Goal: Task Accomplishment & Management: Manage account settings

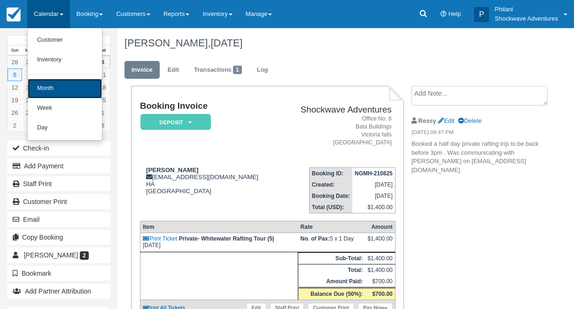
click at [55, 92] on link "Month" at bounding box center [65, 89] width 74 height 20
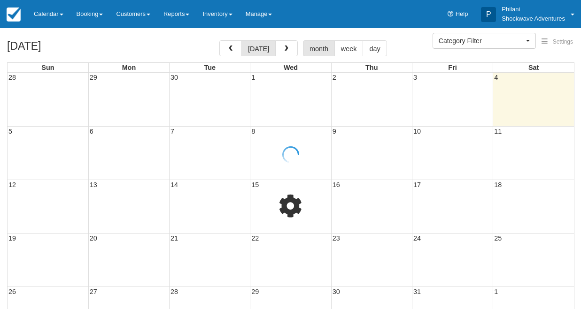
select select
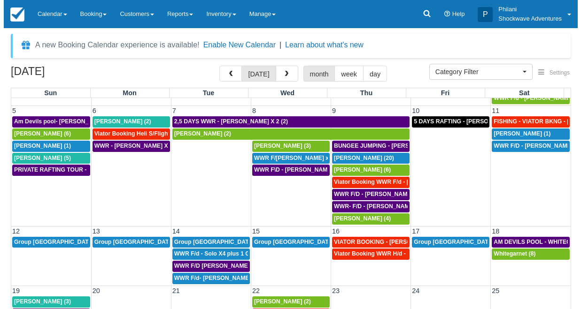
scroll to position [68, 0]
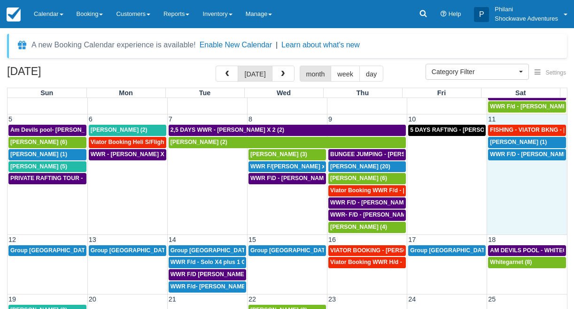
click at [516, 183] on td "WWR F/D - HELKE DORING X1 (1)" at bounding box center [527, 191] width 80 height 85
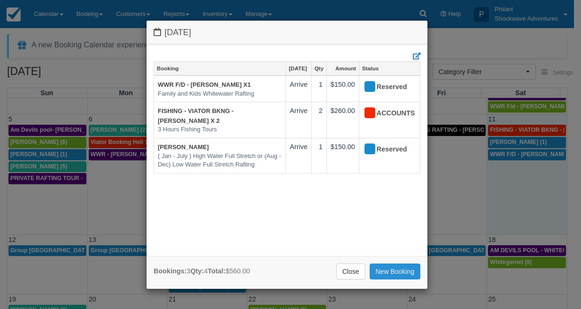
click at [392, 272] on link "New Booking" at bounding box center [395, 272] width 51 height 16
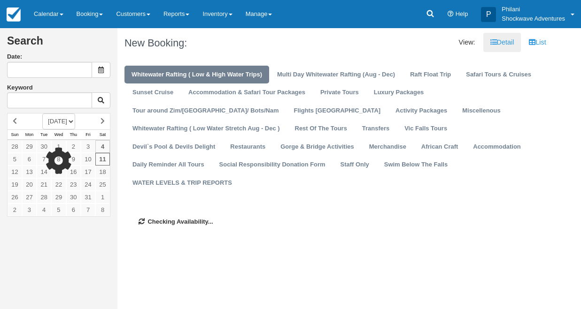
type input "[DATE]"
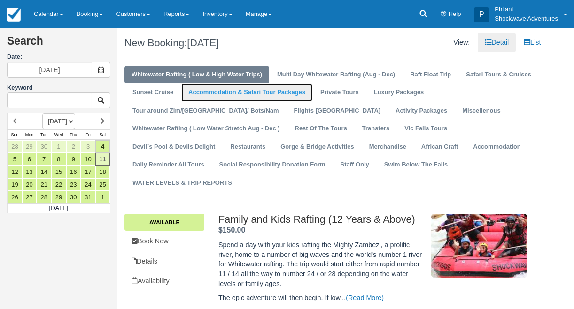
click at [257, 95] on link "Accommodation & Safari Tour Packages" at bounding box center [246, 93] width 131 height 18
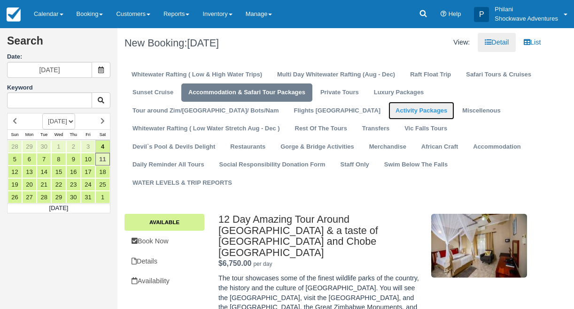
click at [388, 112] on link "Activity Packages" at bounding box center [421, 111] width 66 height 18
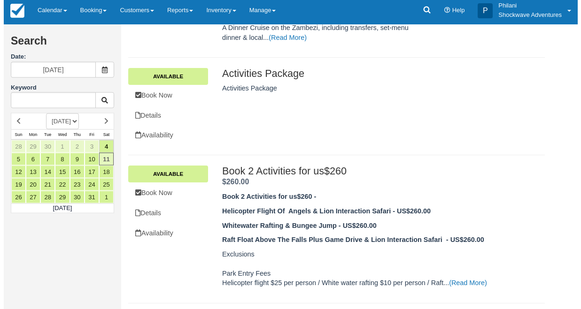
scroll to position [285, 0]
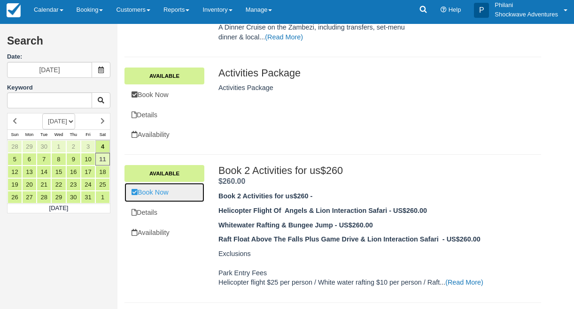
click at [174, 183] on link "Book Now" at bounding box center [164, 192] width 80 height 19
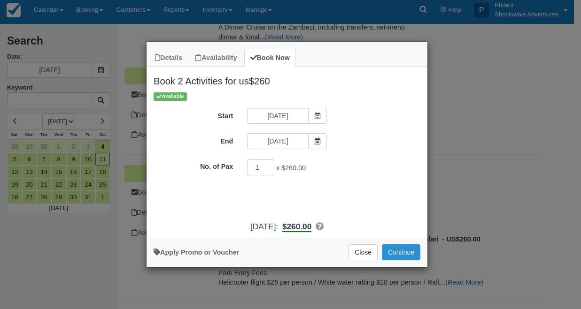
click at [394, 253] on button "Continue" at bounding box center [401, 253] width 39 height 16
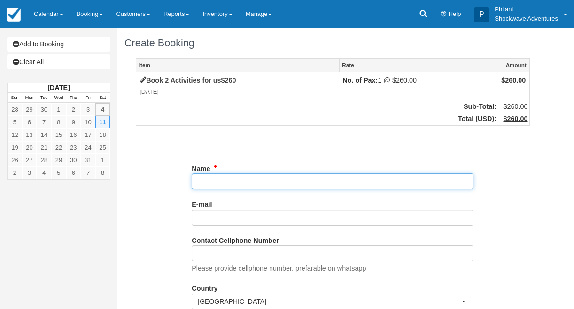
click at [231, 180] on input "Name" at bounding box center [333, 182] width 282 height 16
click at [208, 185] on input "Name" at bounding box center [333, 182] width 282 height 16
paste input "[PERSON_NAME]"
type input "[PERSON_NAME]"
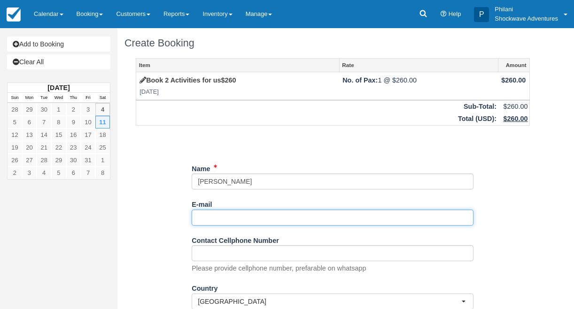
click at [223, 219] on input "E-mail" at bounding box center [333, 218] width 282 height 16
click at [215, 220] on input "E-mail" at bounding box center [333, 218] width 282 height 16
paste input "alisha.goering@gmail.com"
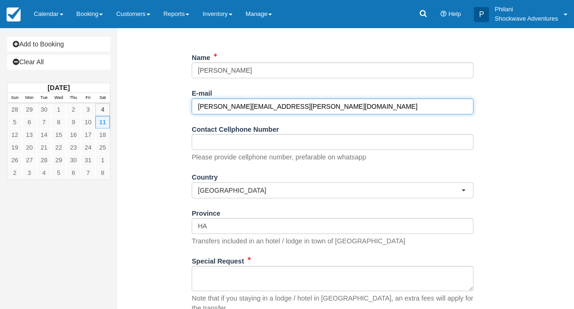
scroll to position [135, 0]
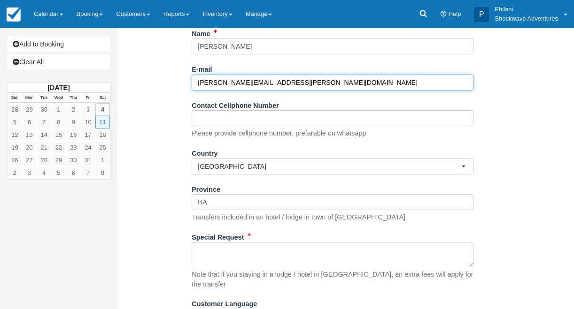
type input "alisha.goering@gmail.com"
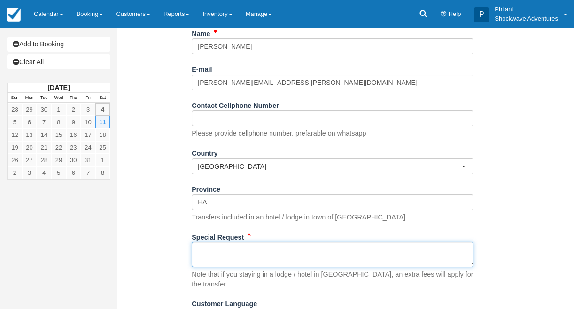
click at [230, 265] on textarea "Special Request" at bounding box center [333, 254] width 282 height 25
paste textarea "Hi there! I was wondering if you are offering the following package tour on Oct…"
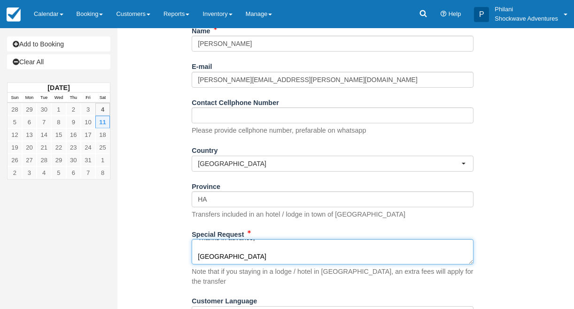
scroll to position [176, 0]
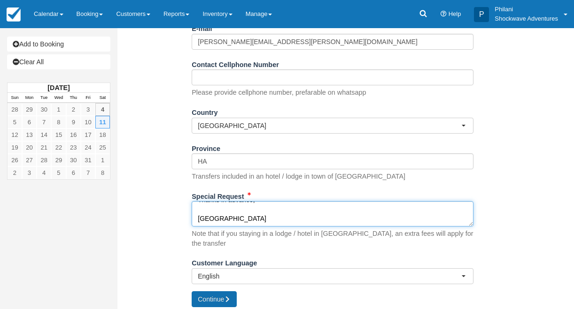
type textarea "Hi there! I was wondering if you are offering the following package tour on Oct…"
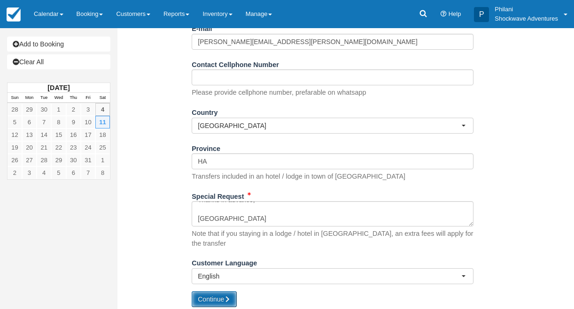
click at [223, 292] on button "Continue" at bounding box center [214, 300] width 45 height 16
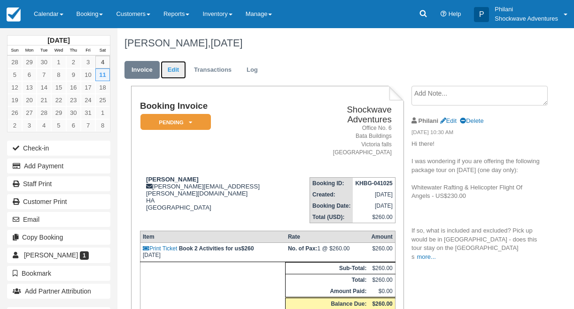
click at [181, 68] on link "Edit" at bounding box center [173, 70] width 25 height 18
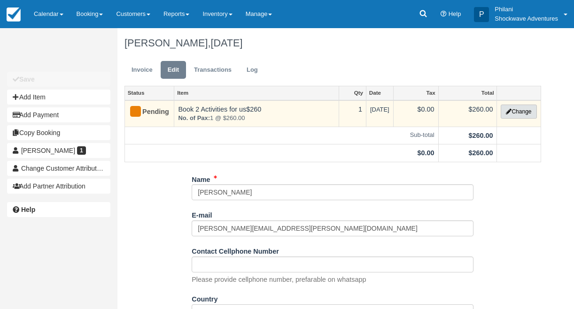
click at [516, 116] on button "Change" at bounding box center [519, 112] width 36 height 14
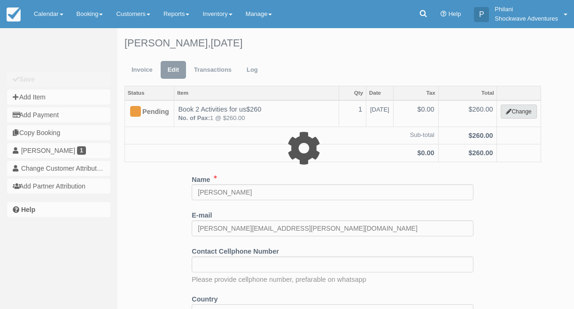
type input "260.00"
select select "18"
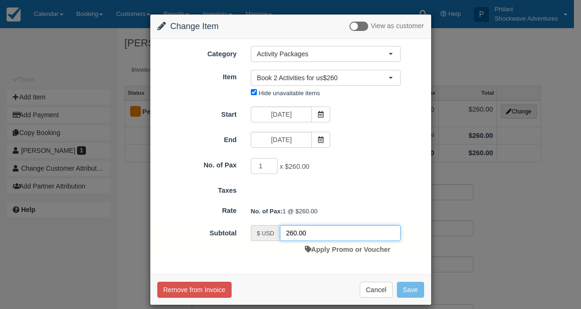
click at [289, 232] on input "260.00" at bounding box center [340, 233] width 121 height 16
type input "230.00"
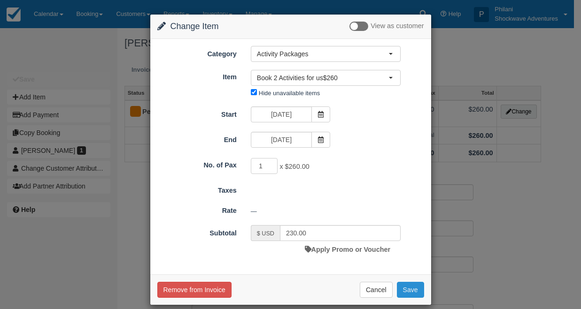
click at [404, 291] on button "Save" at bounding box center [410, 290] width 27 height 16
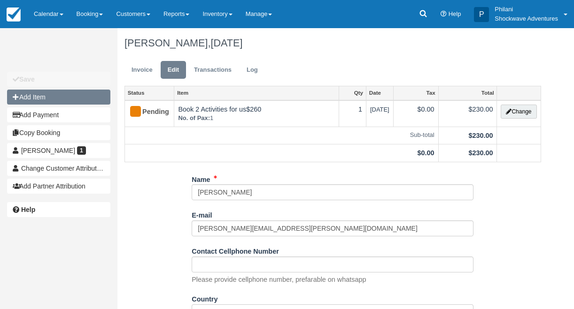
click at [70, 98] on button "Add Item" at bounding box center [58, 97] width 103 height 15
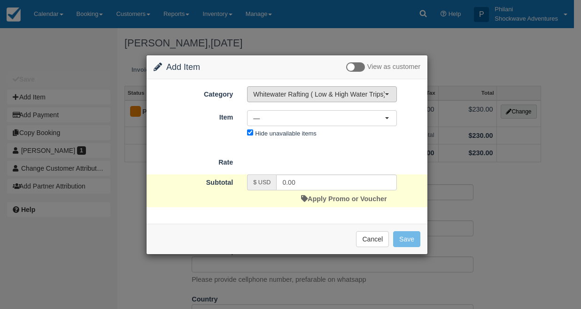
click at [302, 99] on button "Whitewater Rafting ( Low & High Water Trips)" at bounding box center [322, 94] width 150 height 16
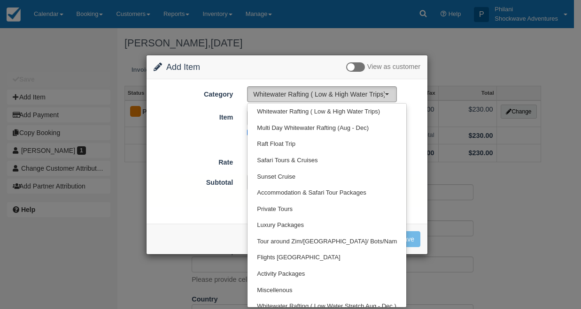
click at [302, 99] on button "Whitewater Rafting ( Low & High Water Trips)" at bounding box center [322, 94] width 150 height 16
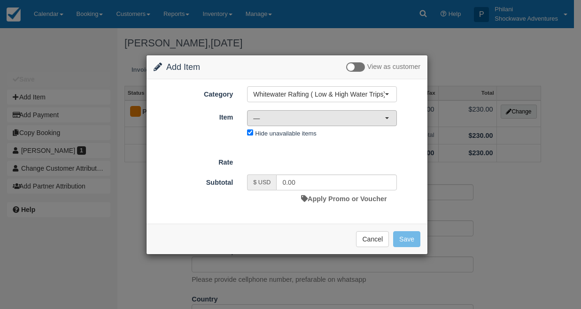
click at [285, 116] on span "—" at bounding box center [318, 118] width 131 height 9
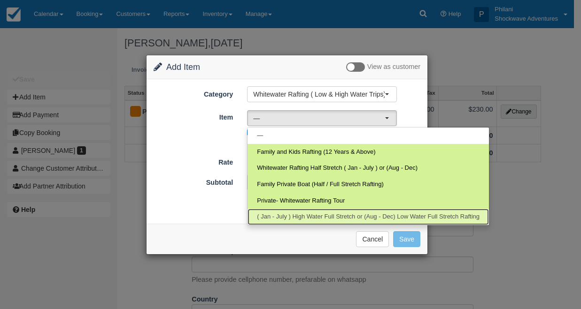
click at [306, 218] on span "( Jan - July ) High Water Full Stretch or (Aug - Dec) Low Water Full Stretch Ra…" at bounding box center [368, 217] width 223 height 9
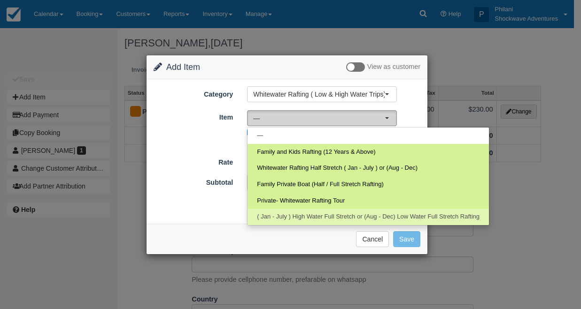
select select "104"
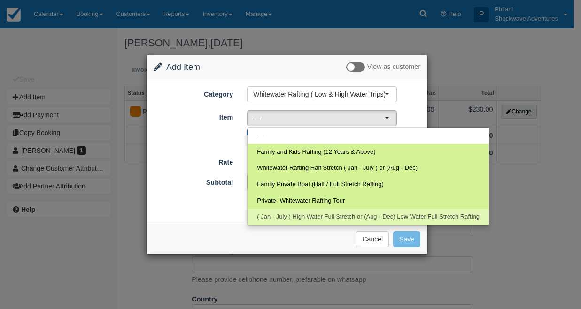
click at [0, 0] on div at bounding box center [0, 0] width 0 height 0
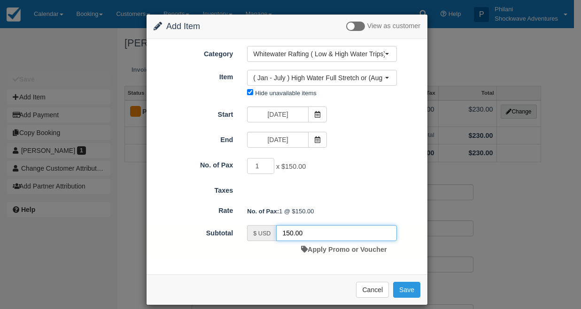
click at [285, 235] on input "150.00" at bounding box center [336, 233] width 121 height 16
type input "0.00"
click at [397, 290] on button "Save" at bounding box center [406, 290] width 27 height 16
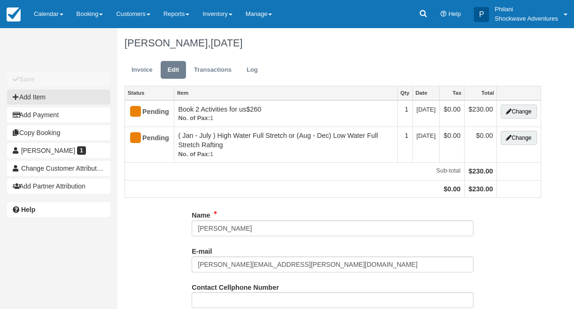
click at [32, 97] on button "Add Item" at bounding box center [58, 97] width 103 height 15
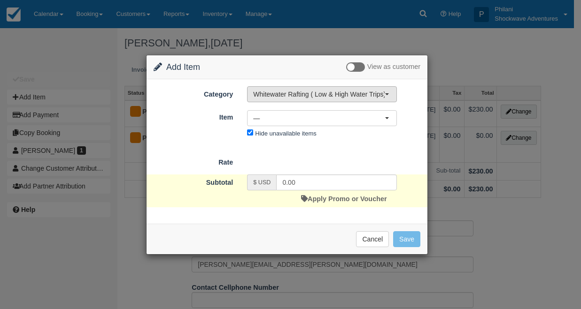
click at [298, 97] on span "Whitewater Rafting ( Low & High Water Trips)" at bounding box center [318, 94] width 131 height 9
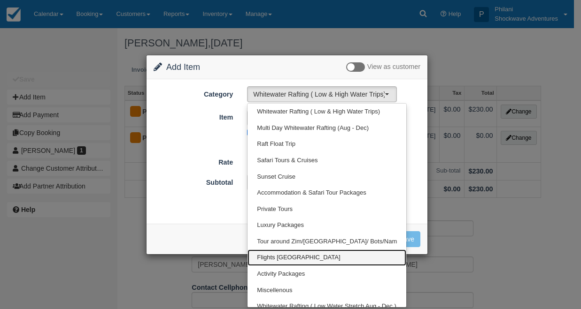
click at [284, 255] on span "Flights [GEOGRAPHIC_DATA]" at bounding box center [298, 258] width 83 height 9
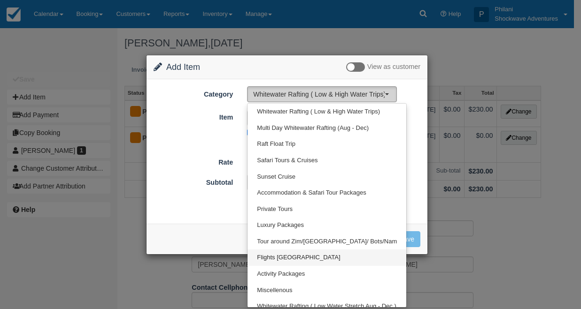
select select "17"
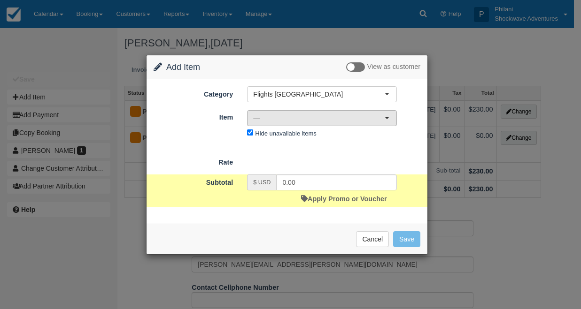
click at [277, 118] on span "—" at bounding box center [318, 118] width 131 height 9
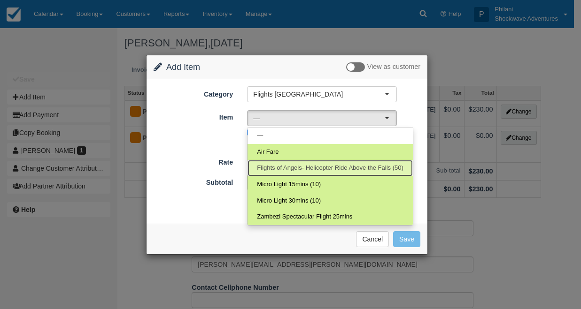
click at [284, 170] on span "Flights of Angels- Helicopter Ride Above the Falls (50)" at bounding box center [330, 168] width 146 height 9
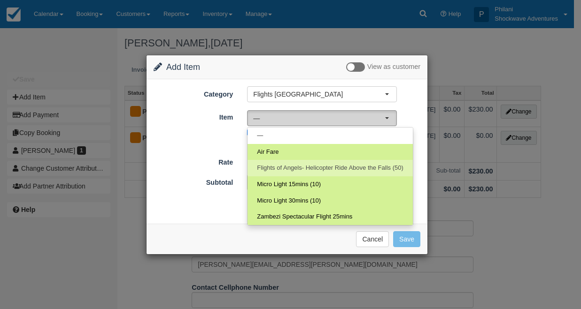
select select "13"
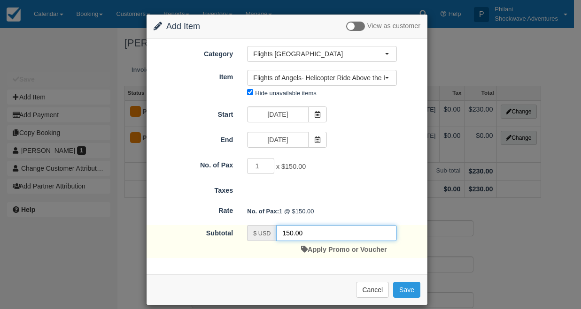
click at [285, 232] on input "150.00" at bounding box center [336, 233] width 121 height 16
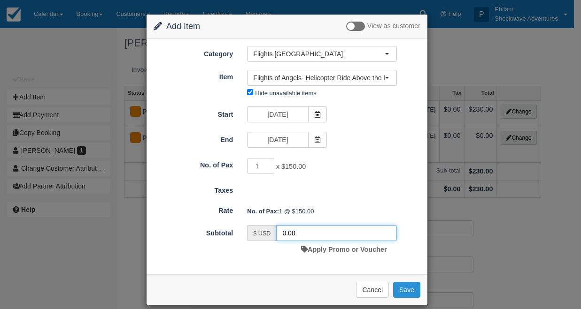
type input "0.00"
click at [401, 290] on button "Save" at bounding box center [406, 290] width 27 height 16
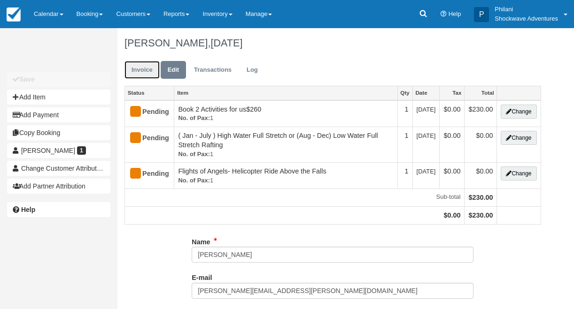
click at [148, 72] on link "Invoice" at bounding box center [141, 70] width 35 height 18
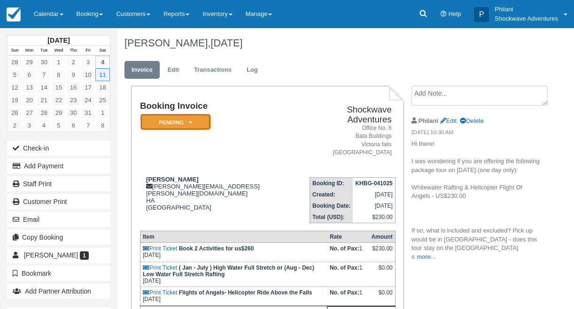
click at [193, 120] on em "Pending" at bounding box center [175, 122] width 70 height 16
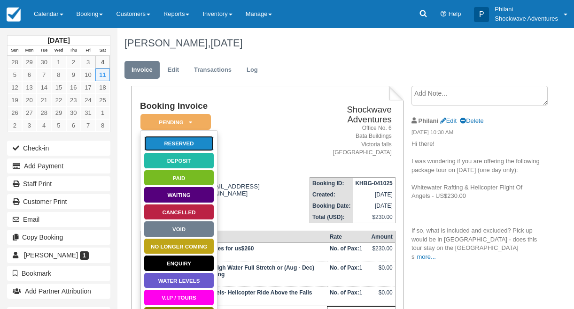
click at [176, 146] on link "Reserved" at bounding box center [179, 144] width 70 height 16
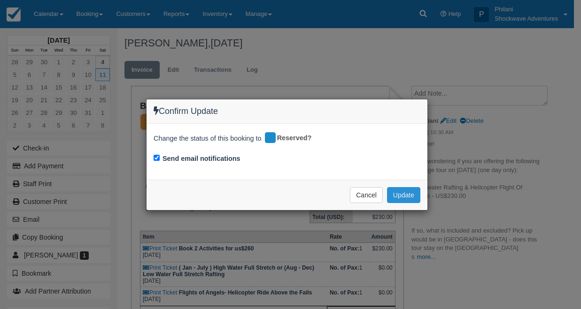
click at [407, 195] on button "Update" at bounding box center [403, 195] width 33 height 16
click at [0, 0] on span "Please wait" at bounding box center [0, 0] width 0 height 0
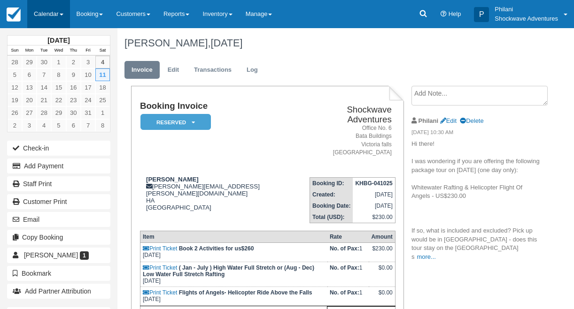
click at [48, 19] on link "Calendar" at bounding box center [48, 14] width 43 height 28
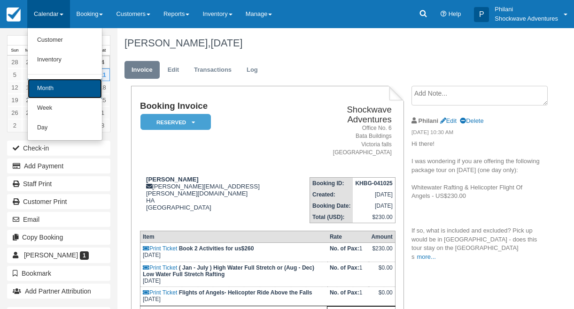
click at [46, 86] on link "Month" at bounding box center [65, 89] width 74 height 20
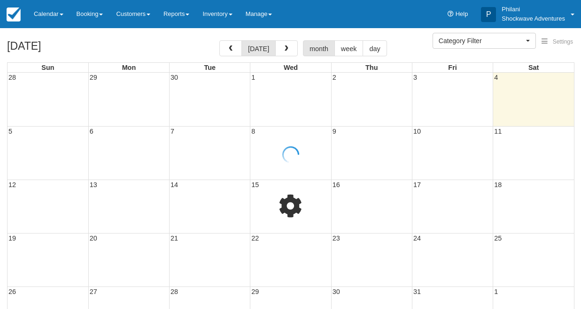
select select
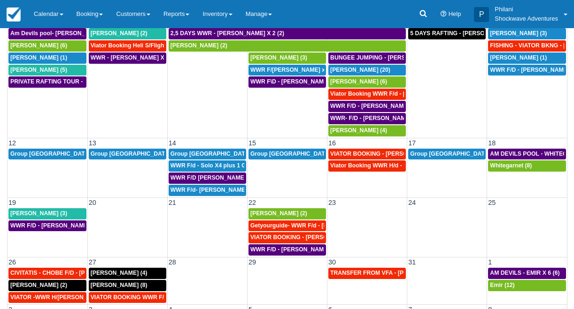
scroll to position [90, 0]
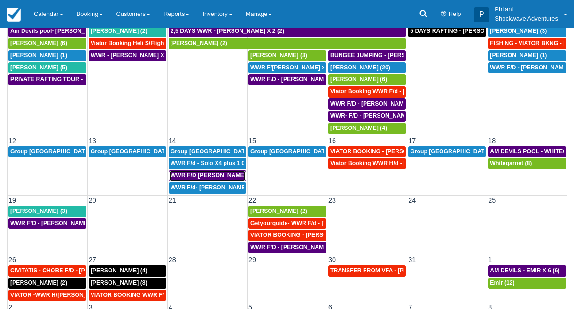
click at [184, 177] on span "WWR F/D [PERSON_NAME] [PERSON_NAME] GROVVE X2 (1)" at bounding box center [254, 175] width 169 height 7
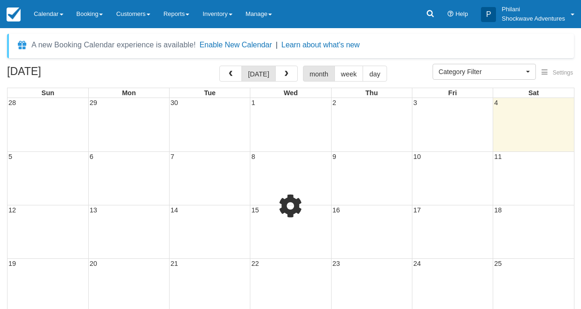
select select
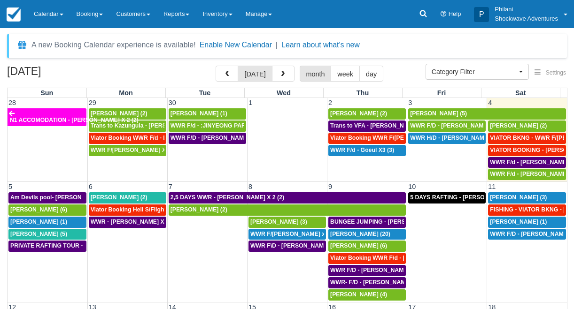
scroll to position [77, 0]
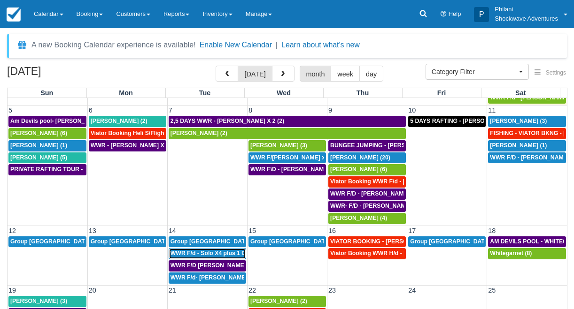
click at [199, 255] on span "WWR F/d - Solo X4 plus 1 Guide (4)" at bounding box center [218, 253] width 96 height 7
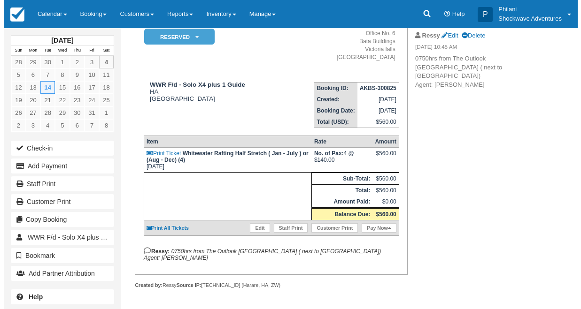
scroll to position [96, 0]
